Goal: Information Seeking & Learning: Find specific fact

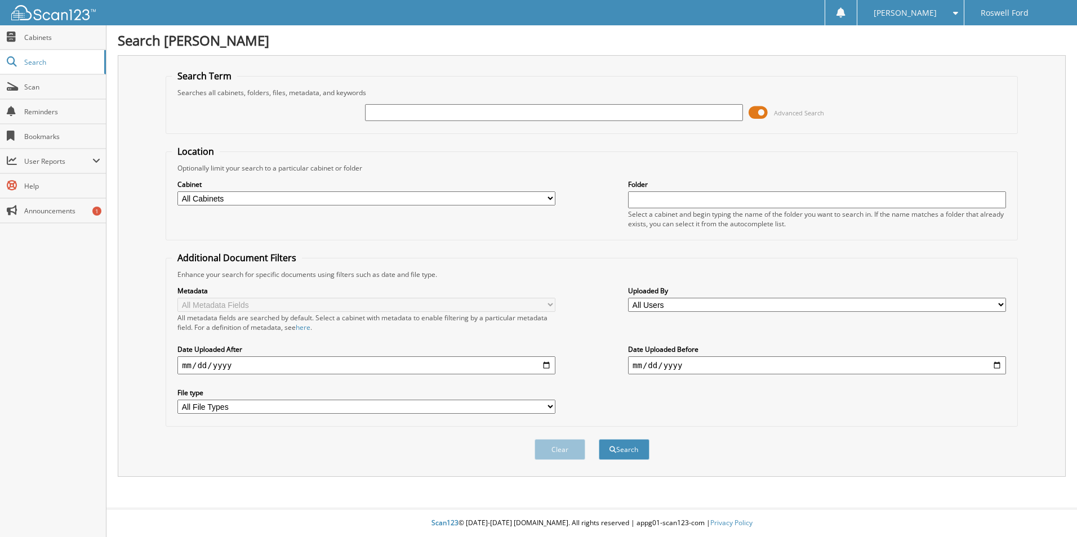
click at [415, 111] on input "text" at bounding box center [554, 112] width 378 height 17
type input "[PERSON_NAME]"
click at [599, 439] on button "Search" at bounding box center [624, 449] width 51 height 21
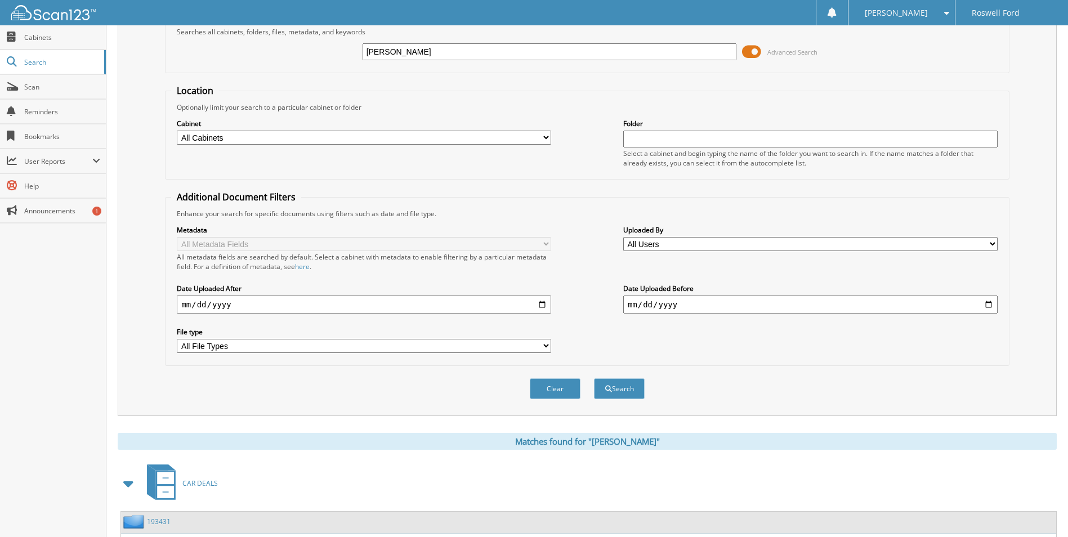
scroll to position [155, 0]
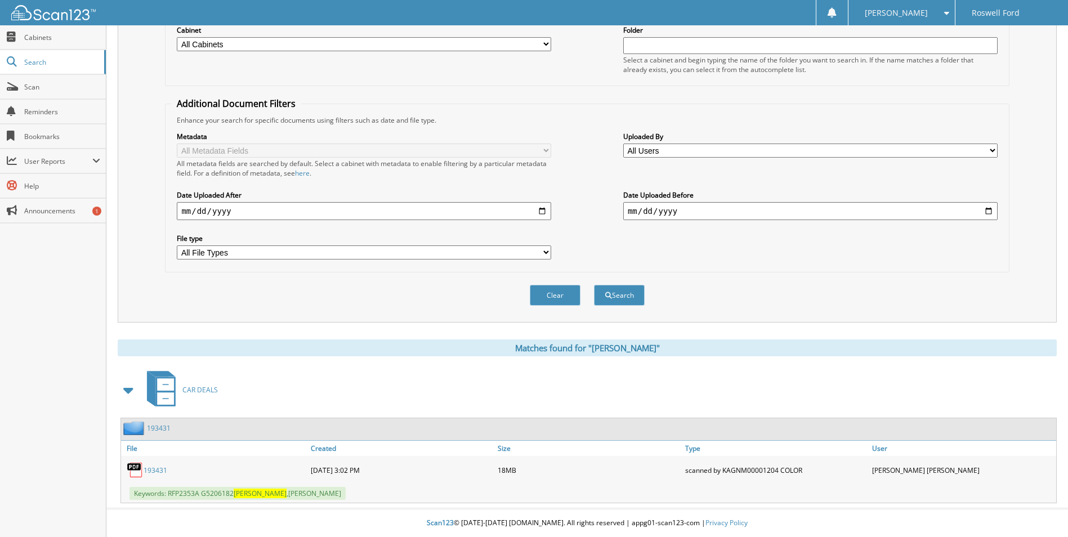
click at [155, 426] on link "193431" at bounding box center [159, 429] width 24 height 10
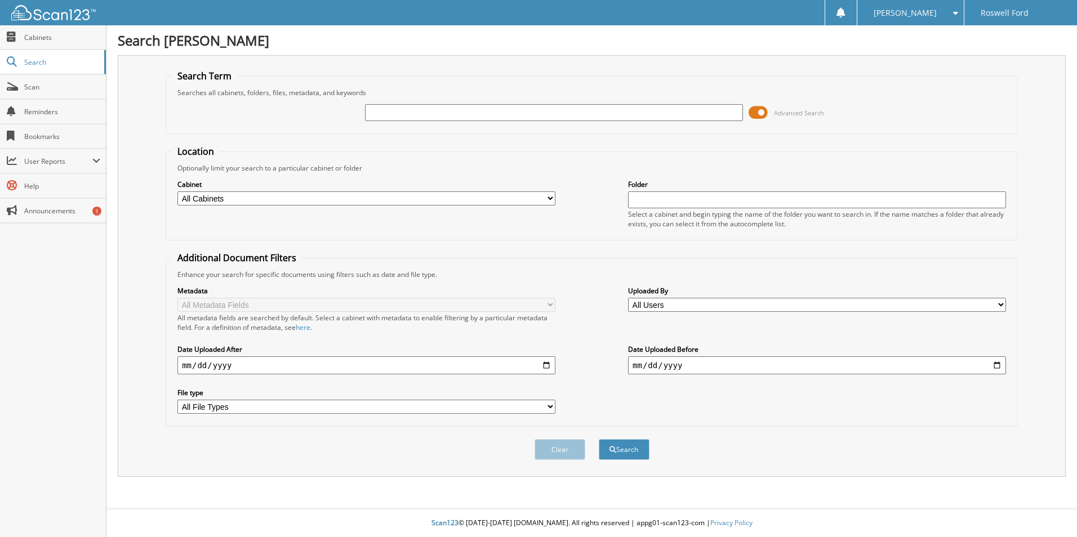
click at [429, 109] on input "text" at bounding box center [554, 112] width 378 height 17
type input "[PERSON_NAME]"
click at [625, 455] on button "Search" at bounding box center [624, 449] width 51 height 21
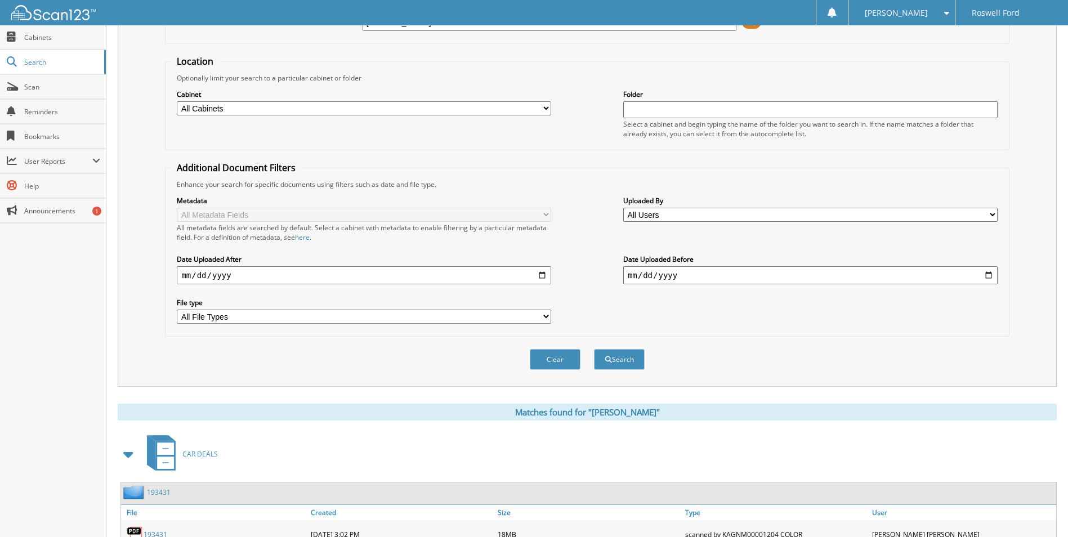
scroll to position [155, 0]
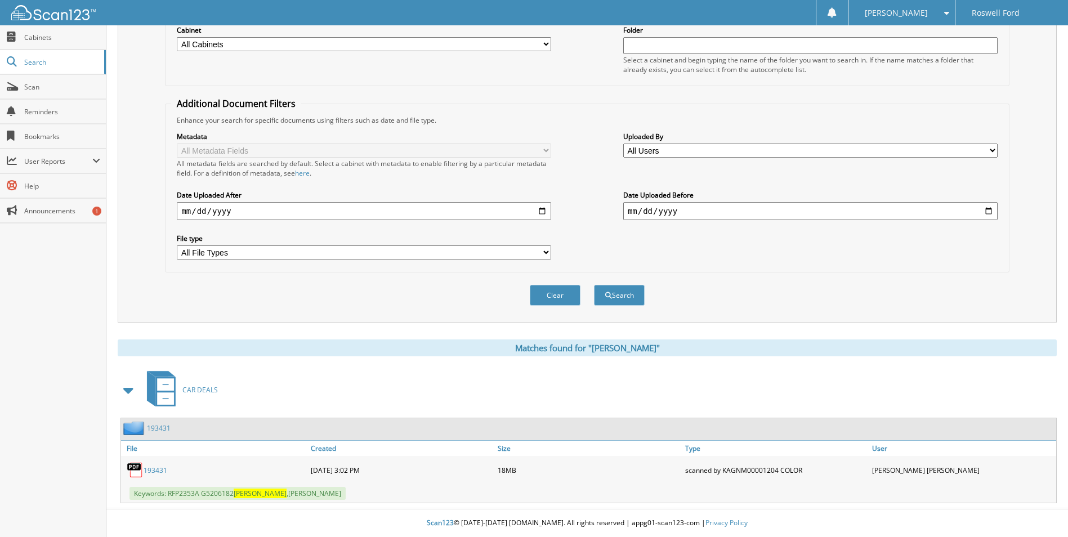
click at [160, 470] on link "193431" at bounding box center [156, 471] width 24 height 10
click at [941, 15] on span at bounding box center [944, 13] width 11 height 8
click at [911, 57] on link "Logout" at bounding box center [902, 55] width 106 height 20
